Goal: Task Accomplishment & Management: Manage account settings

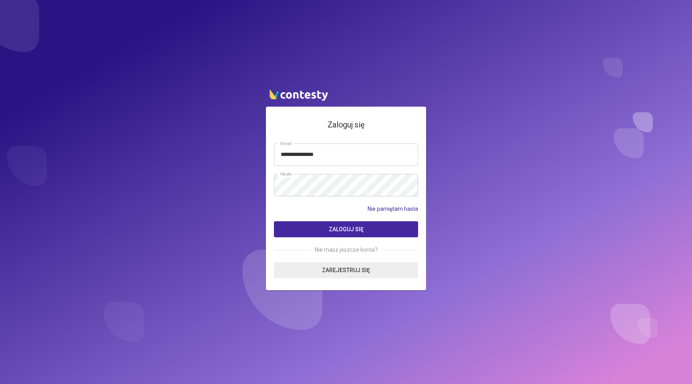
click at [300, 156] on input "**********" at bounding box center [346, 154] width 144 height 22
type input "**********"
click at [274, 221] on button "Zaloguj się" at bounding box center [346, 229] width 144 height 16
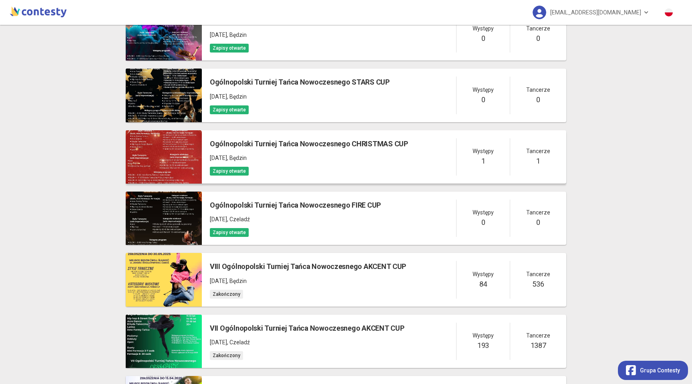
scroll to position [175, 0]
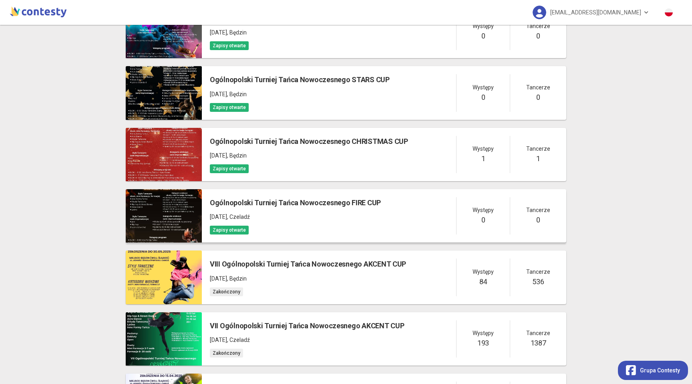
click at [312, 222] on div "Ogólnopolski Turniej Tańca Nowoczesnego FIRE CUP [DATE] , Czeladź Zapisy otwarte" at bounding box center [295, 215] width 171 height 37
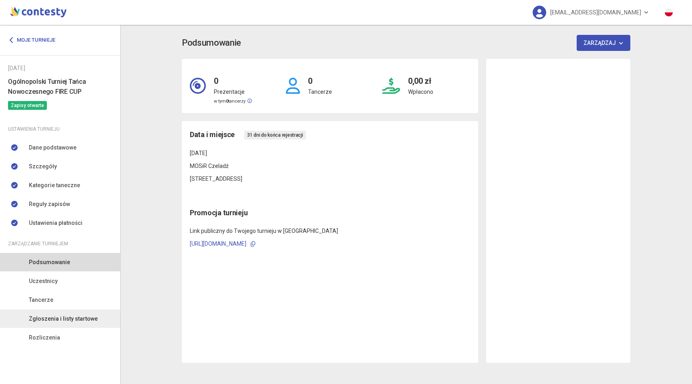
click at [79, 319] on span "Zgłoszenia i listy startowe" at bounding box center [63, 318] width 69 height 9
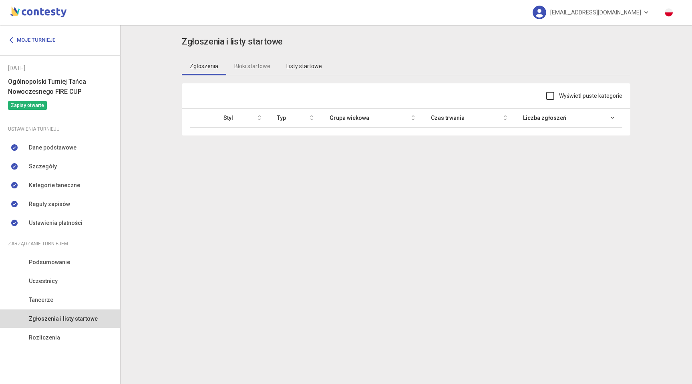
click at [300, 67] on link "Listy startowe" at bounding box center [304, 66] width 52 height 18
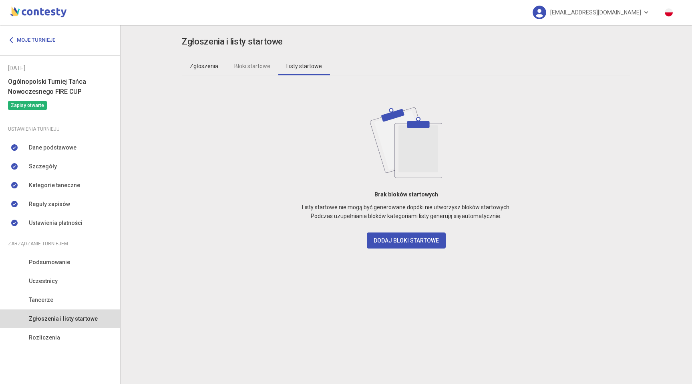
click at [189, 61] on link "Zgłoszenia" at bounding box center [204, 66] width 44 height 18
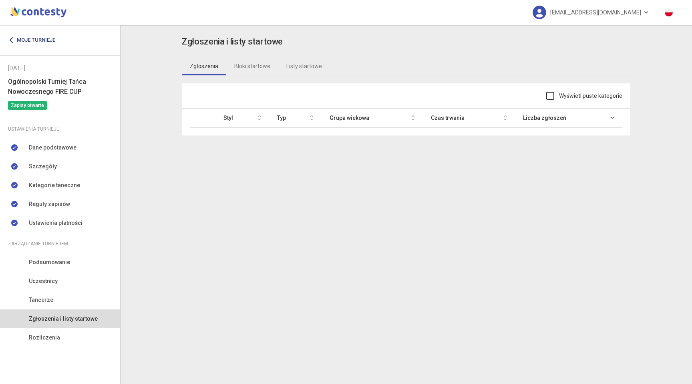
click at [42, 37] on link "Moje turnieje" at bounding box center [34, 40] width 53 height 14
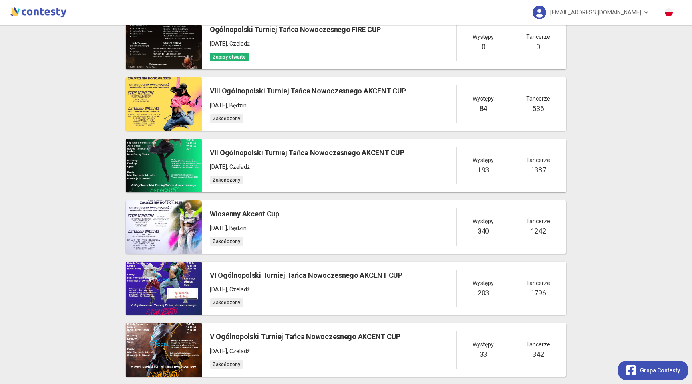
scroll to position [384, 0]
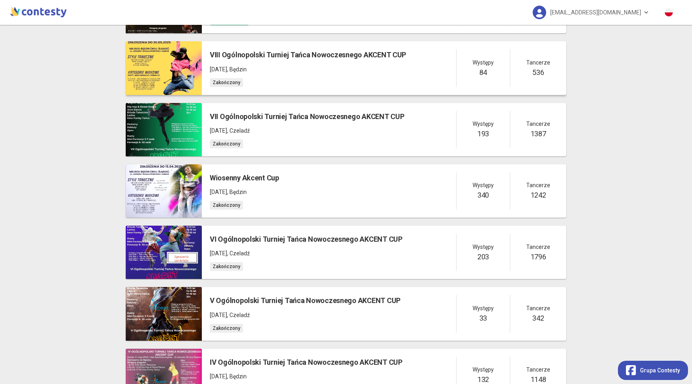
click at [310, 51] on h5 "VIII Ogólnopolski Turniej Tańca Nowoczesnego AKCENT CUP" at bounding box center [308, 54] width 196 height 11
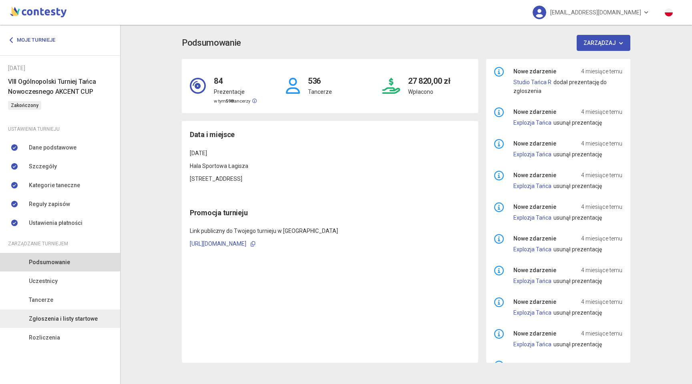
click at [52, 317] on span "Zgłoszenia i listy startowe" at bounding box center [63, 318] width 69 height 9
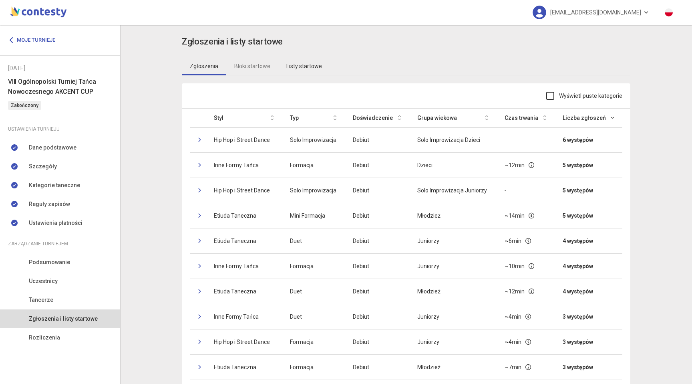
click at [306, 64] on link "Listy startowe" at bounding box center [304, 66] width 52 height 18
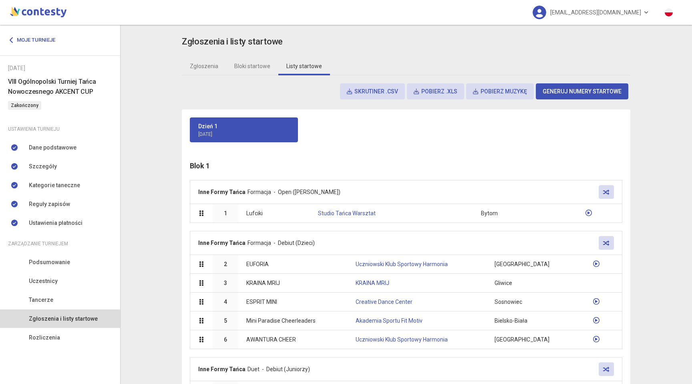
click at [387, 93] on button "Skrutiner .csv" at bounding box center [372, 91] width 65 height 16
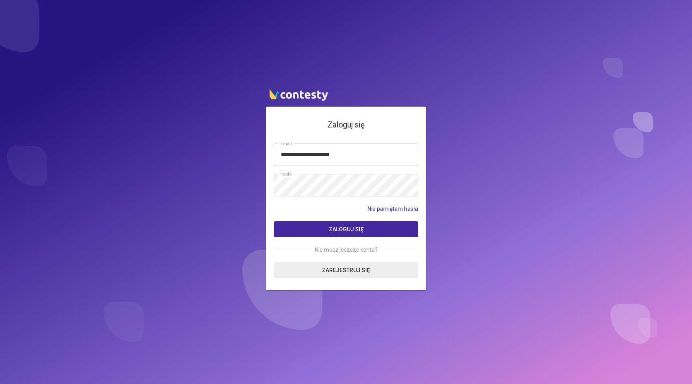
click at [321, 233] on button "Zaloguj się" at bounding box center [346, 229] width 144 height 16
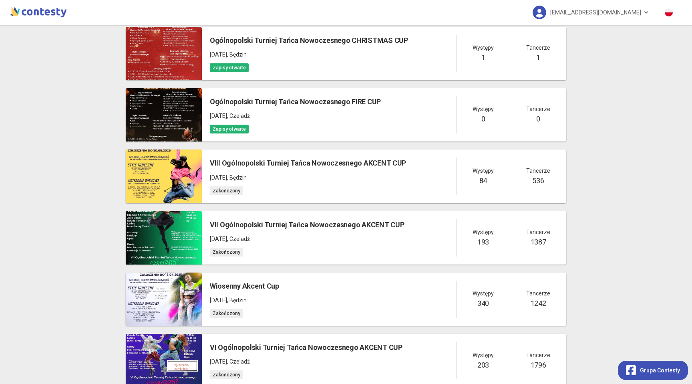
scroll to position [277, 0]
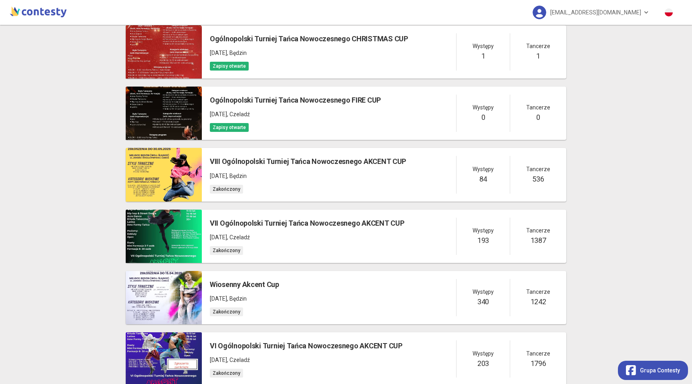
click at [288, 206] on div "Moje turnieje Dodaj turniej Ogólnopolski Turniej Tańca Nowoczesnego SUMMER CUP …" at bounding box center [346, 297] width 457 height 1099
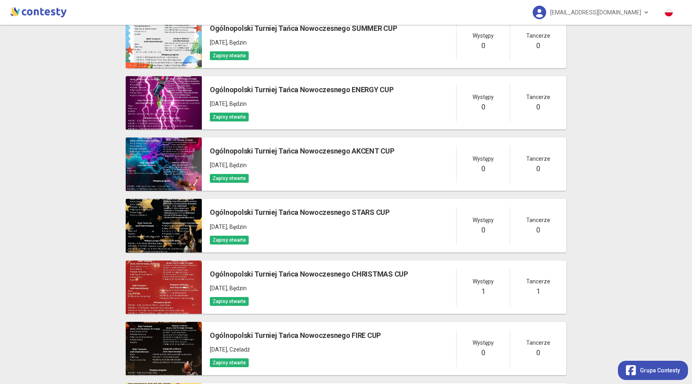
scroll to position [42, 0]
click at [626, 6] on span "ottnakcentcup@interia.pl" at bounding box center [595, 12] width 91 height 17
click at [599, 37] on link "Wyloguj" at bounding box center [593, 36] width 80 height 15
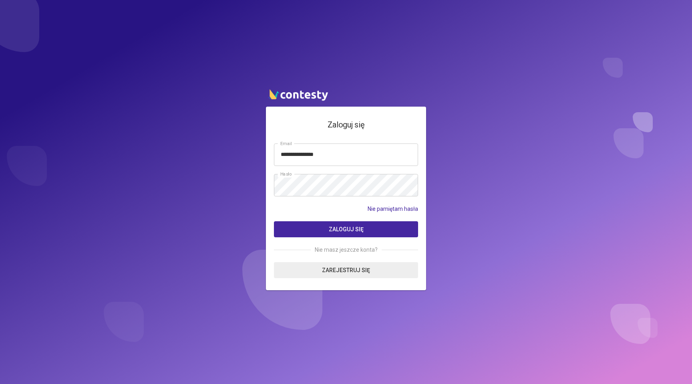
click at [368, 149] on input "**********" at bounding box center [346, 154] width 144 height 22
type input "**********"
click at [274, 221] on button "Zaloguj się" at bounding box center [346, 229] width 144 height 16
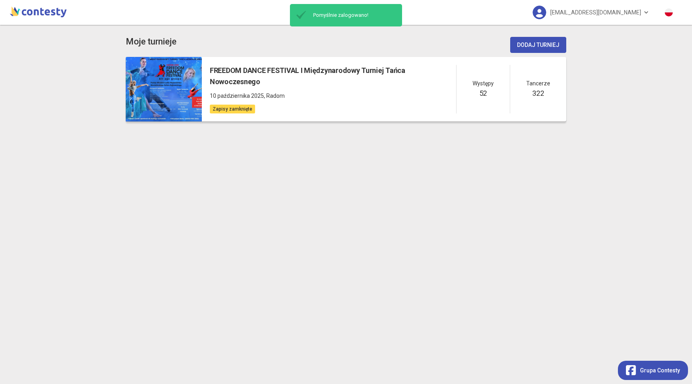
click at [332, 104] on div "Zapisy zamknięte" at bounding box center [333, 108] width 246 height 9
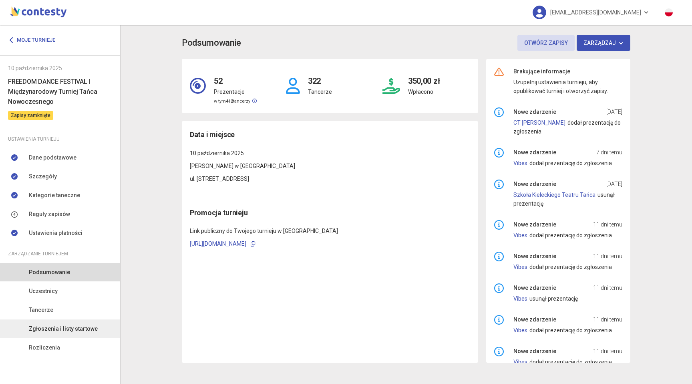
click at [82, 333] on link "Zgłoszenia i listy startowe" at bounding box center [60, 328] width 120 height 18
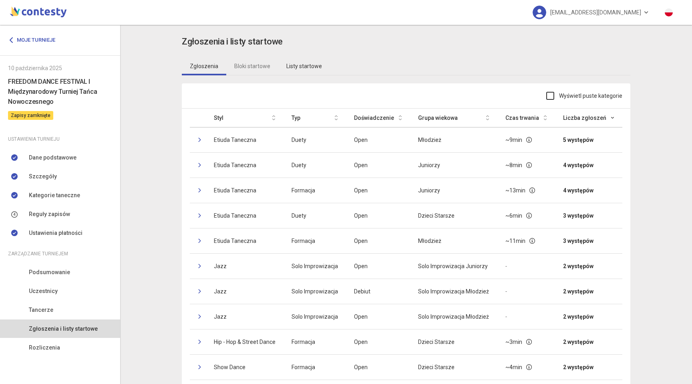
click at [301, 66] on link "Listy startowe" at bounding box center [304, 66] width 52 height 18
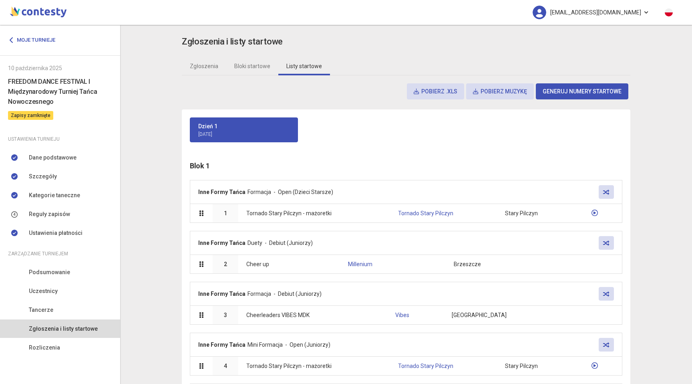
click at [598, 12] on span "freedom.cup@interia.pl" at bounding box center [595, 12] width 91 height 17
copy app-competition "freedom.cup@interia.pl Moje turnieje"
click at [52, 39] on link "Moje turnieje" at bounding box center [34, 40] width 53 height 14
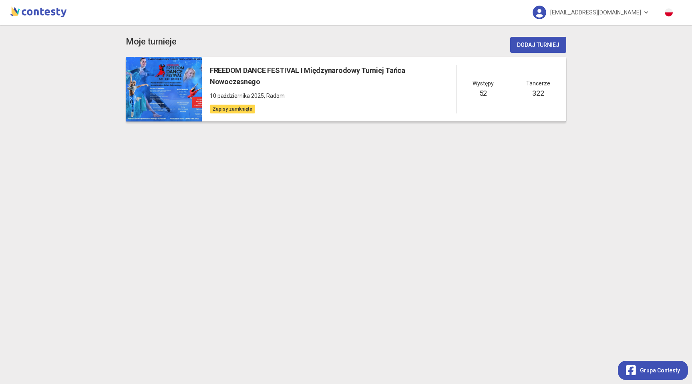
click at [302, 71] on h5 "FREEDOM DANCE FESTIVAL I Międzynarodowy Turniej Tańca Nowoczesnego" at bounding box center [333, 76] width 246 height 23
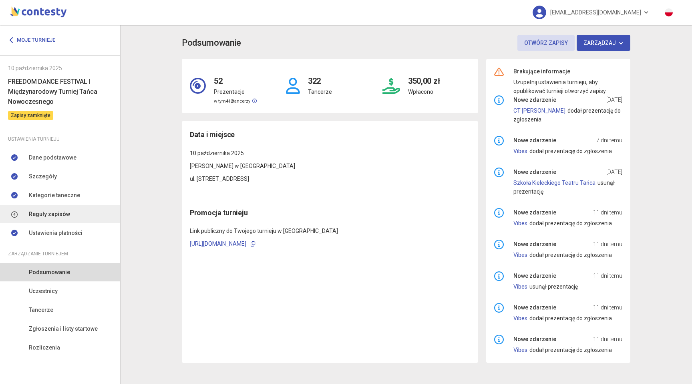
click at [86, 213] on link "Reguły zapisów" at bounding box center [60, 214] width 120 height 18
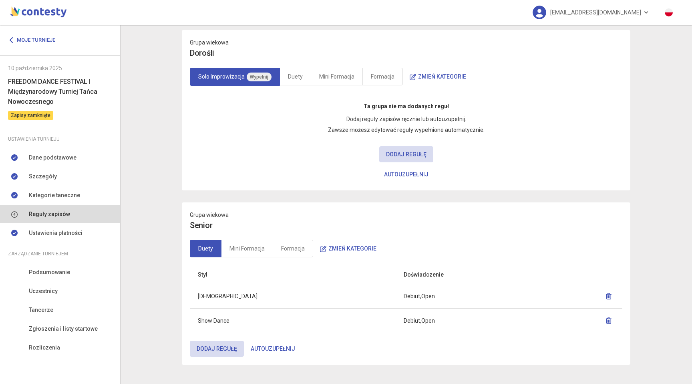
scroll to position [1972, 0]
